Goal: Navigation & Orientation: Find specific page/section

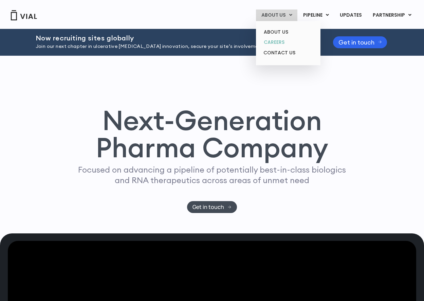
click at [278, 41] on link "CAREERS" at bounding box center [287, 42] width 59 height 11
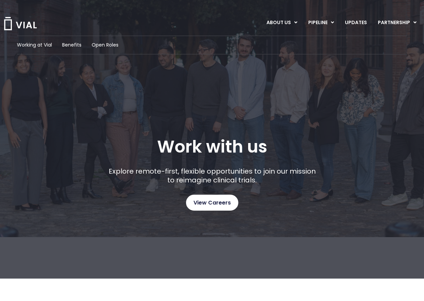
click at [212, 197] on link "View Careers" at bounding box center [212, 203] width 52 height 16
click at [355, 2] on div "ABOUT US ABOUT US CAREERS CONTACT US PIPELINE TL1A HLE PHASE 2 INHBE/ACTIVIN E …" at bounding box center [212, 18] width 419 height 37
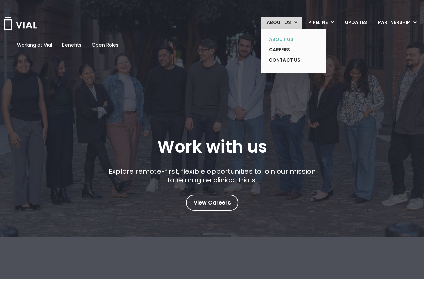
click at [287, 36] on link "ABOUT US" at bounding box center [288, 39] width 50 height 11
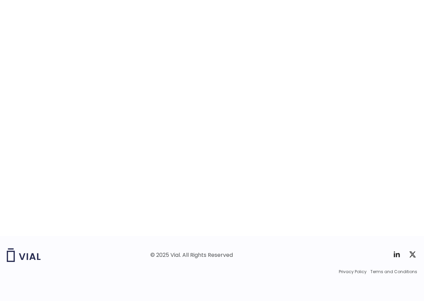
scroll to position [1030, 0]
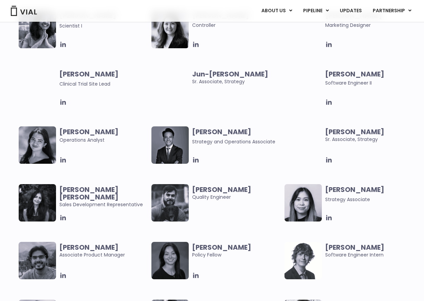
scroll to position [1222, 0]
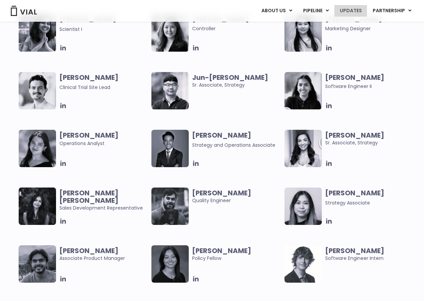
click at [360, 14] on link "UPDATES" at bounding box center [350, 11] width 33 height 12
